Goal: Information Seeking & Learning: Learn about a topic

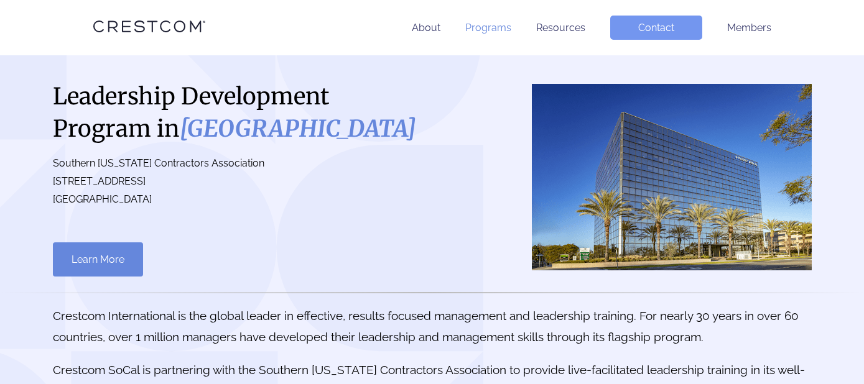
click at [489, 31] on link "Programs" at bounding box center [488, 28] width 46 height 12
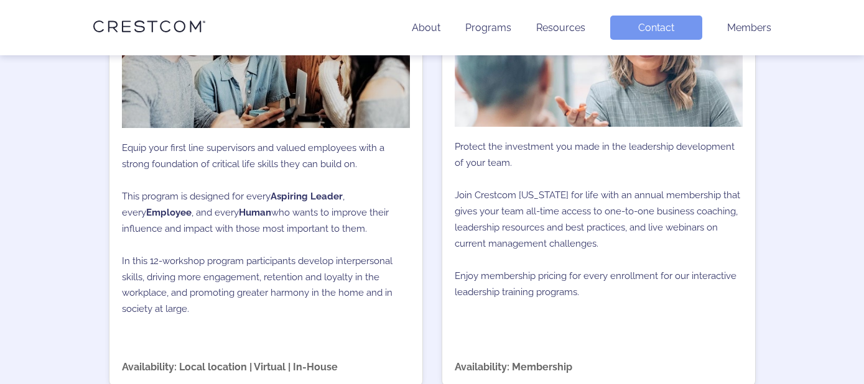
scroll to position [1133, 0]
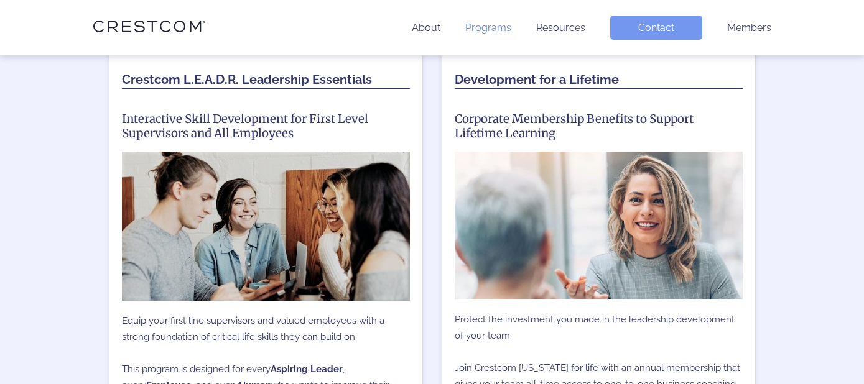
click at [477, 26] on link "Programs" at bounding box center [488, 28] width 46 height 12
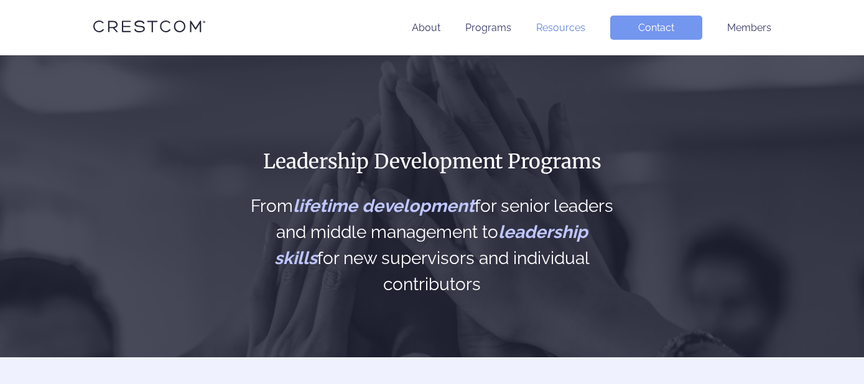
click at [554, 26] on link "Resources" at bounding box center [560, 28] width 49 height 12
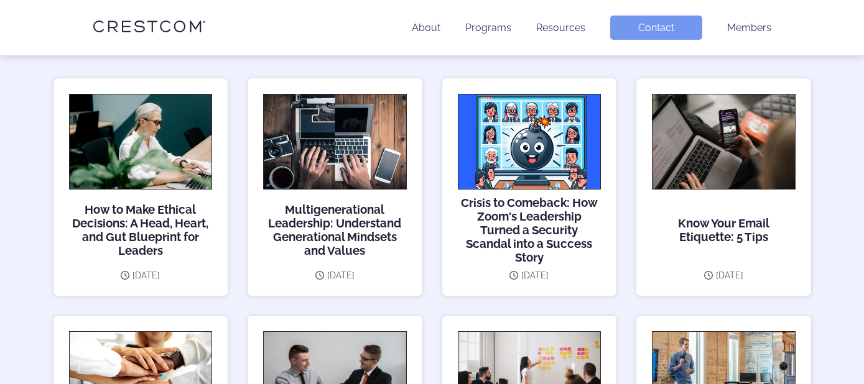
scroll to position [373, 0]
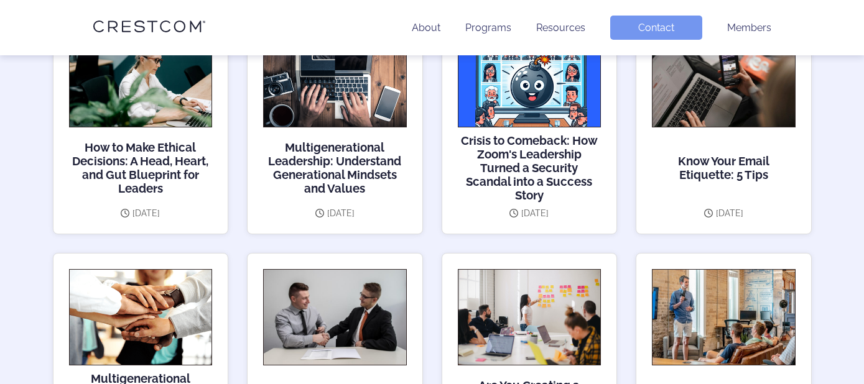
click at [703, 159] on h3 "Know Your Email Etiquette: 5 Tips" at bounding box center [724, 168] width 144 height 68
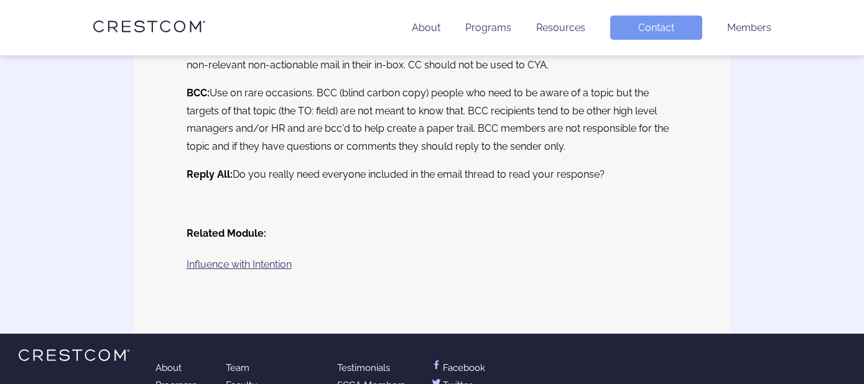
scroll to position [2300, 0]
